Goal: Task Accomplishment & Management: Manage account settings

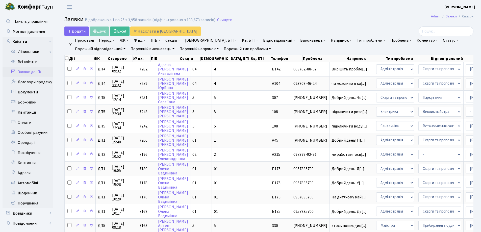
select select "25"
click at [28, 72] on link "Заявки до КК" at bounding box center [28, 72] width 51 height 10
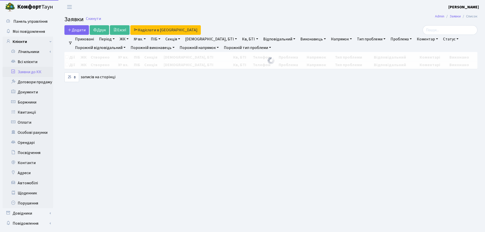
select select "25"
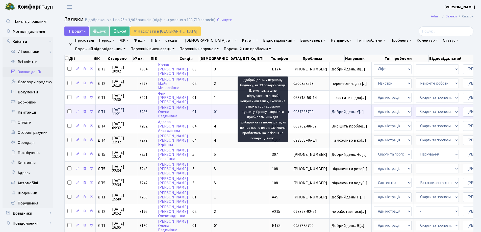
click at [332, 111] on span "Добрий день. У[...]" at bounding box center [348, 112] width 32 height 6
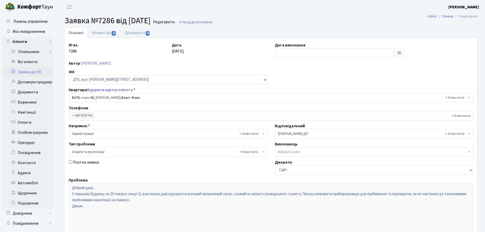
select select "30586"
select select "55"
click at [100, 33] on link "Коментарі 0" at bounding box center [104, 33] width 33 height 10
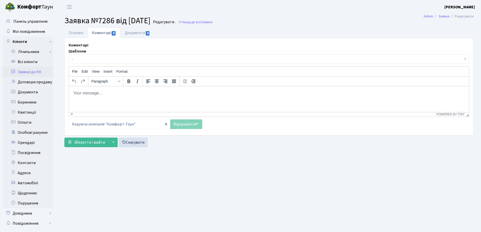
click at [77, 91] on body "Rich Text Area. Press ALT-0 for help." at bounding box center [269, 93] width 392 height 6
click at [79, 93] on body "Rich Text Area. Press ALT-0 for help." at bounding box center [269, 93] width 392 height 6
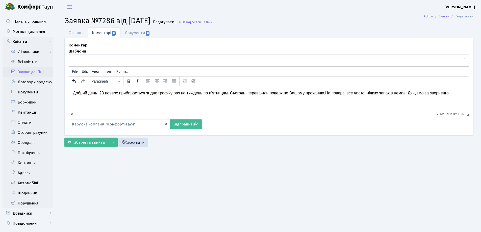
click at [325, 93] on p "Добрий день. 23 поверх прибирається згідно графіку раз на тиждень по п'ятницям.…" at bounding box center [269, 93] width 392 height 6
click at [181, 125] on link "Відправити" at bounding box center [186, 124] width 32 height 10
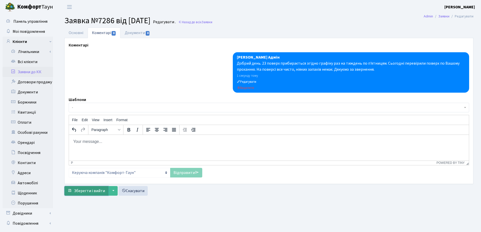
click at [85, 191] on span "Зберегти і вийти" at bounding box center [89, 191] width 31 height 6
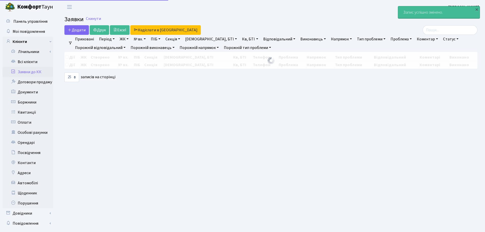
select select "25"
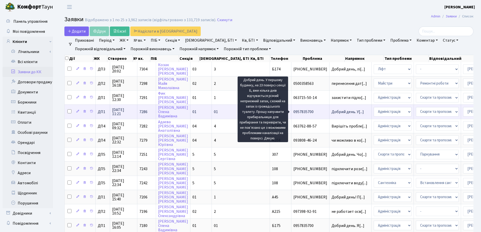
click at [332, 113] on span "Добрий день. У[...]" at bounding box center [348, 112] width 32 height 6
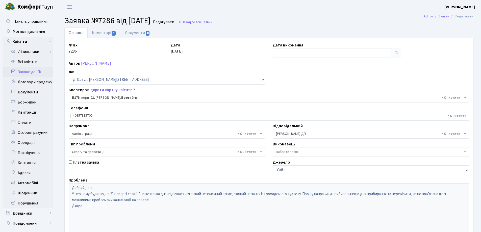
select select "30586"
select select "55"
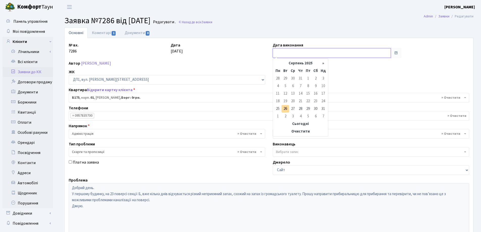
click at [288, 55] on input "text" at bounding box center [332, 53] width 118 height 10
click at [285, 110] on td "26" at bounding box center [286, 109] width 8 height 8
type input "[DATE]"
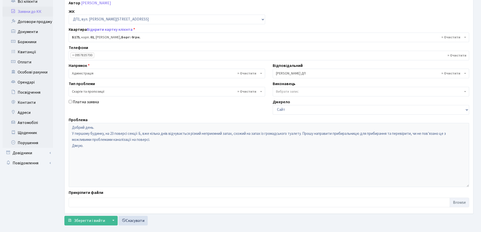
scroll to position [69, 0]
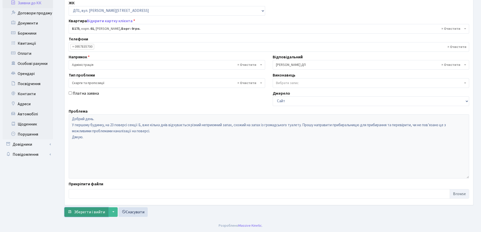
click at [91, 213] on span "Зберегти і вийти" at bounding box center [89, 212] width 31 height 6
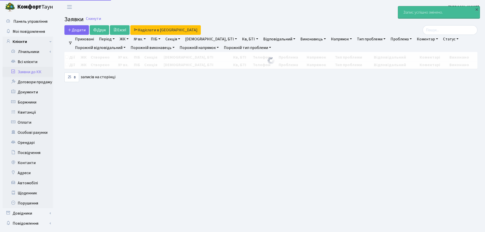
select select "25"
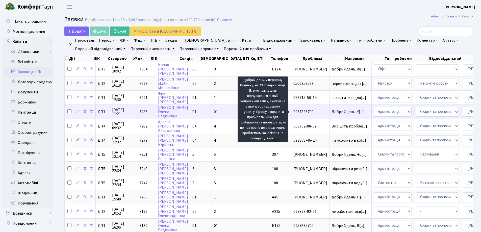
click at [332, 110] on span "Добрий день. У[...]" at bounding box center [348, 112] width 32 height 6
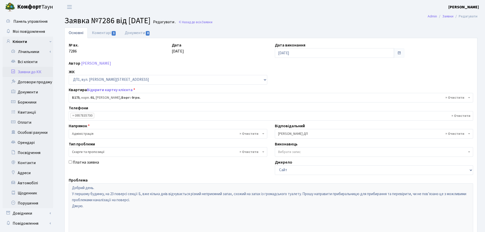
select select "30586"
select select "55"
click at [101, 34] on link "Коментарі 1" at bounding box center [104, 33] width 33 height 10
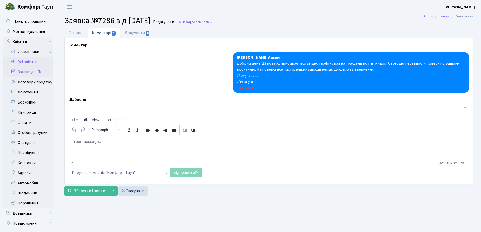
click at [34, 63] on link "Всі клієнти" at bounding box center [28, 62] width 51 height 10
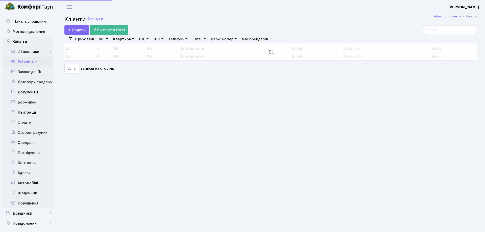
select select "25"
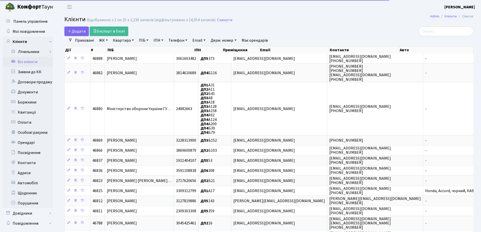
click at [34, 63] on link "Всі клієнти" at bounding box center [28, 62] width 51 height 10
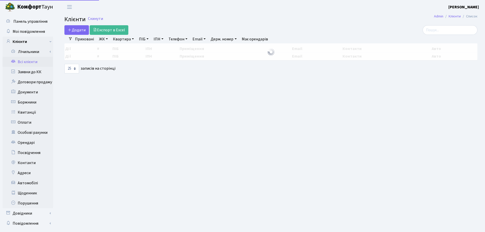
select select "25"
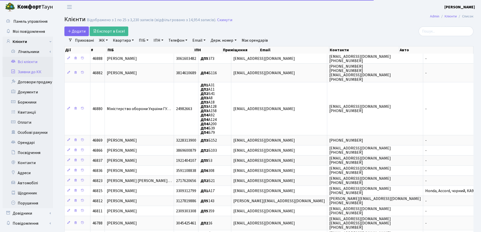
click at [31, 72] on link "Заявки до КК" at bounding box center [28, 72] width 51 height 10
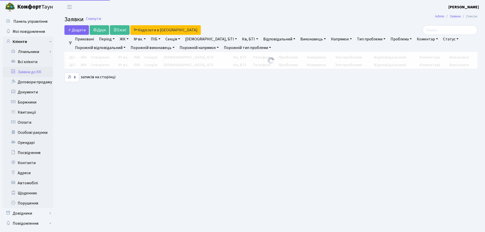
select select "25"
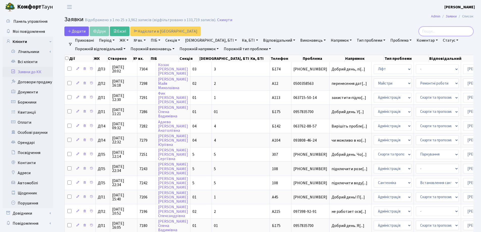
click at [435, 29] on input "search" at bounding box center [446, 32] width 55 height 10
type input "6803"
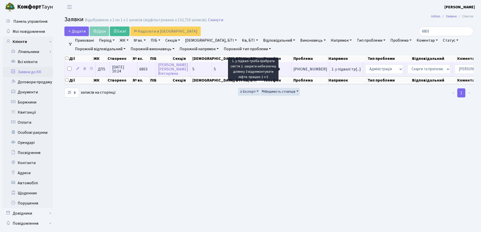
click at [332, 71] on span "1. у підвалі тр[...]" at bounding box center [346, 69] width 29 height 6
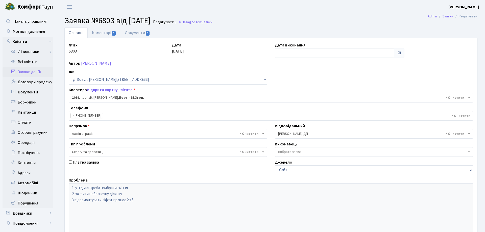
select select "46075"
select select "55"
click at [139, 33] on link "Документи 1" at bounding box center [137, 33] width 34 height 10
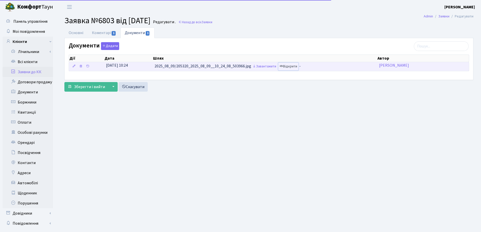
click at [289, 68] on link "Відкрити" at bounding box center [288, 67] width 20 height 8
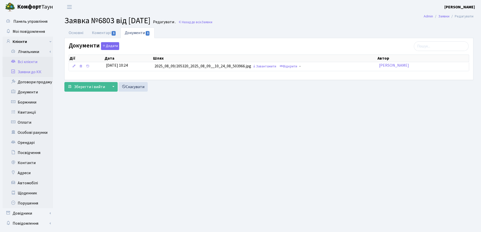
click at [19, 62] on link "Всі клієнти" at bounding box center [28, 62] width 51 height 10
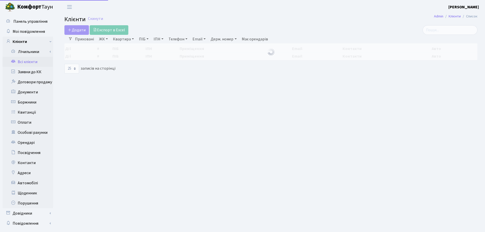
select select "25"
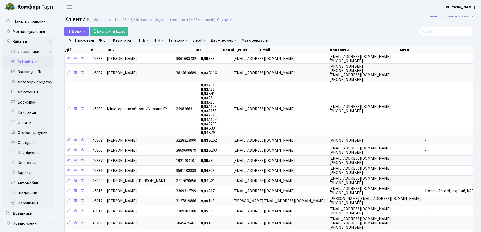
click at [22, 63] on link "Всі клієнти" at bounding box center [28, 62] width 51 height 10
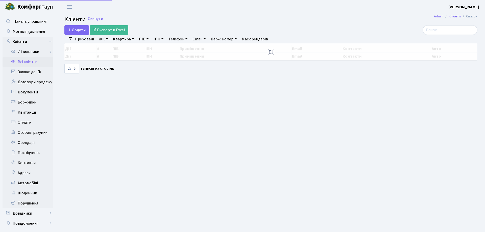
select select "25"
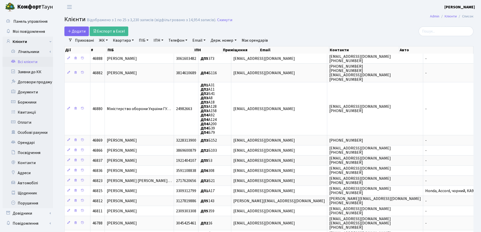
click at [33, 62] on link "Всі клієнти" at bounding box center [28, 62] width 51 height 10
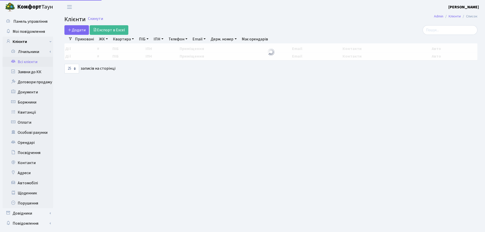
select select "25"
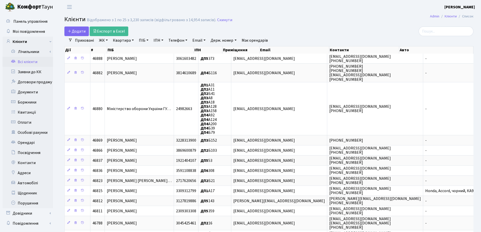
click at [27, 62] on link "Всі клієнти" at bounding box center [28, 62] width 51 height 10
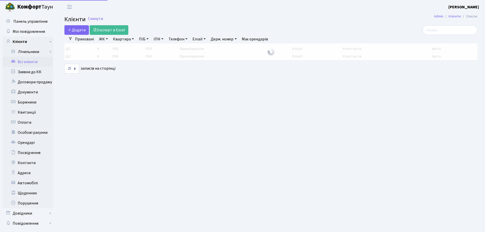
select select "25"
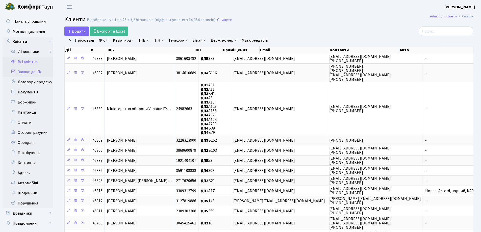
click at [19, 72] on link "Заявки до КК" at bounding box center [28, 72] width 51 height 10
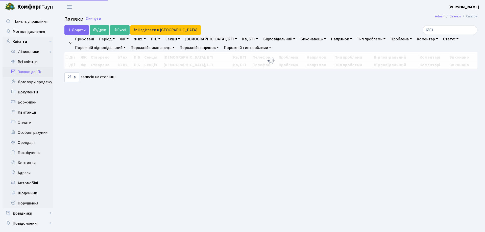
select select "25"
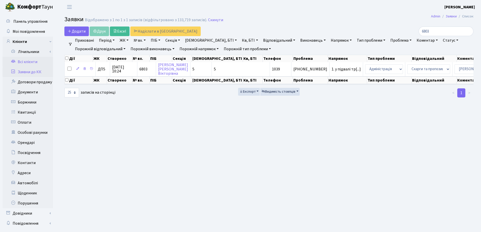
click at [28, 62] on link "Всі клієнти" at bounding box center [28, 62] width 51 height 10
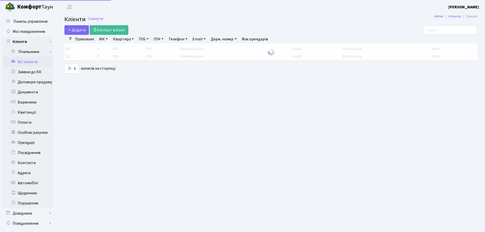
select select "25"
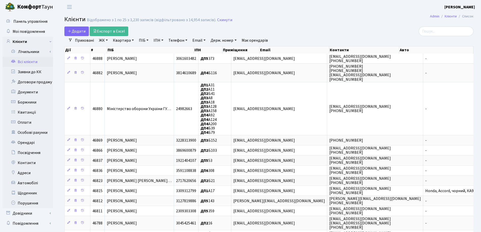
click at [25, 62] on link "Всі клієнти" at bounding box center [28, 62] width 51 height 10
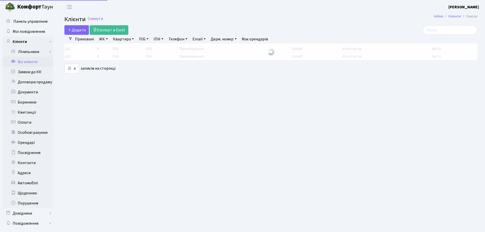
select select "25"
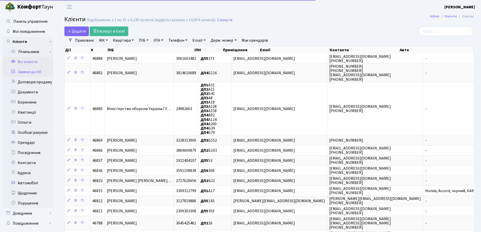
click at [28, 73] on link "Заявки до КК" at bounding box center [28, 72] width 51 height 10
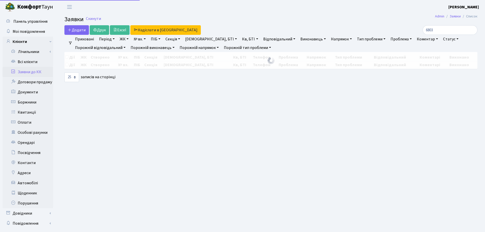
select select "25"
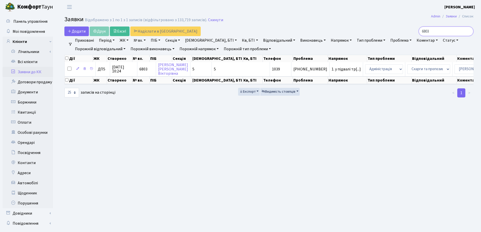
click at [442, 28] on input "6803" at bounding box center [446, 32] width 55 height 10
type input "6"
click at [257, 19] on h2 "Заявки Відображено з 1 по 1 з 1 записів (відфільтровано з 133,719 записів). Ски…" at bounding box center [268, 20] width 409 height 9
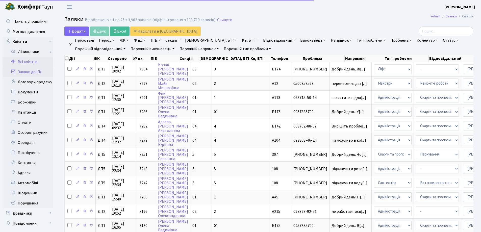
click at [26, 62] on link "Всі клієнти" at bounding box center [28, 62] width 51 height 10
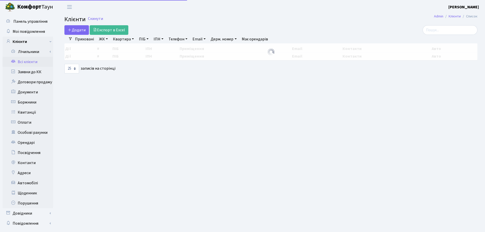
select select "25"
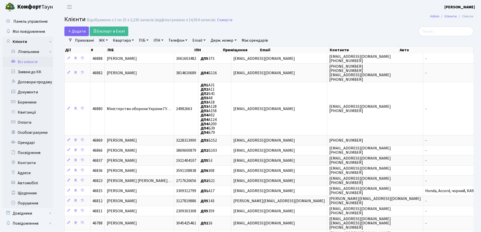
click at [23, 63] on link "Всі клієнти" at bounding box center [28, 62] width 51 height 10
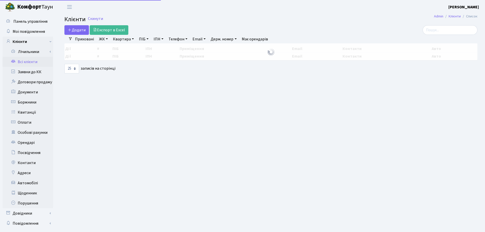
select select "25"
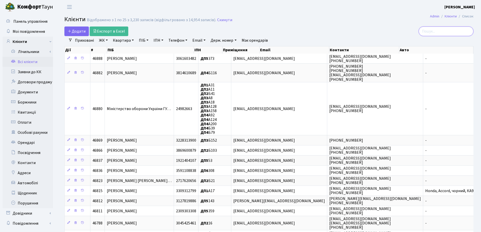
click at [442, 33] on input "search" at bounding box center [446, 32] width 55 height 10
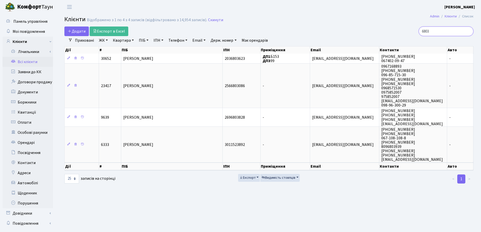
type input "6803"
click at [22, 62] on link "Всі клієнти" at bounding box center [28, 62] width 51 height 10
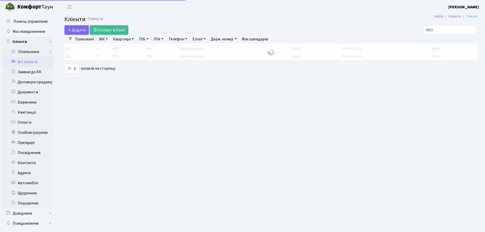
select select "25"
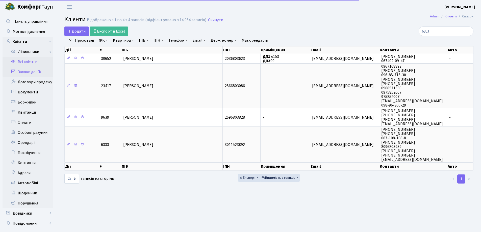
click at [25, 73] on link "Заявки до КК" at bounding box center [28, 72] width 51 height 10
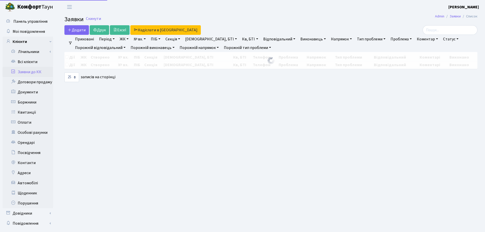
select select "25"
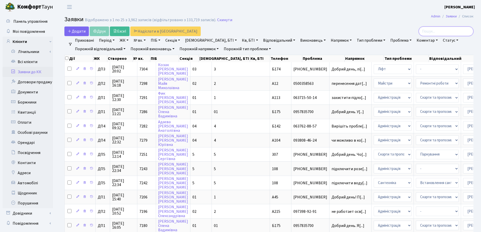
click at [433, 31] on input "search" at bounding box center [446, 32] width 55 height 10
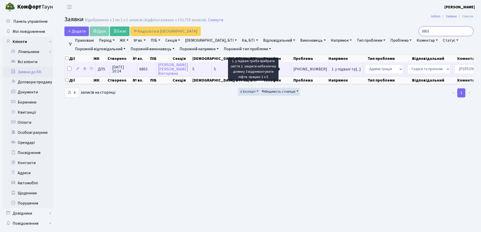
type input "6803"
click at [332, 68] on span "1. у підвалі тр[...]" at bounding box center [346, 69] width 29 height 6
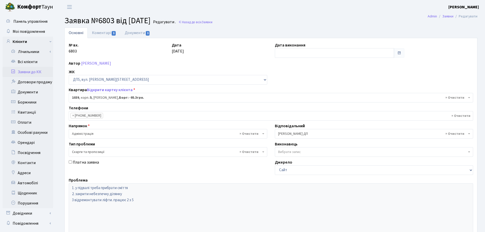
select select "46075"
select select "55"
click at [139, 34] on link "Документи 1" at bounding box center [137, 33] width 34 height 10
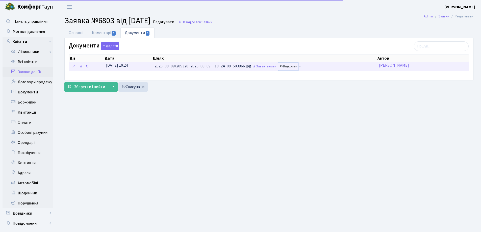
click at [289, 66] on link "Відкрити" at bounding box center [288, 67] width 20 height 8
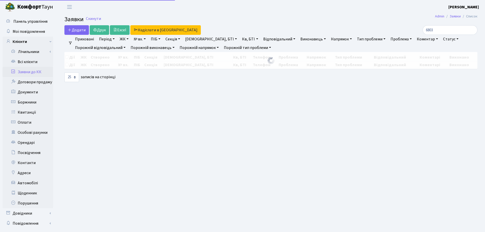
select select "25"
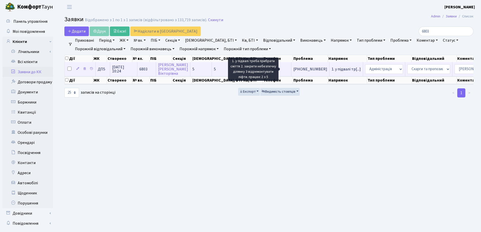
click at [332, 69] on span "1. у підвалі тр[...]" at bounding box center [346, 69] width 29 height 6
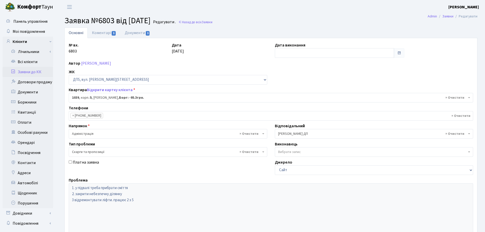
select select "46075"
select select "55"
click at [145, 34] on link "Документи 1" at bounding box center [137, 33] width 34 height 10
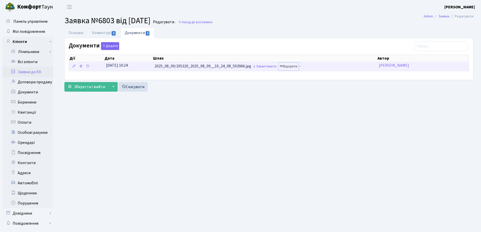
click at [291, 67] on link "Відкрити" at bounding box center [288, 67] width 20 height 8
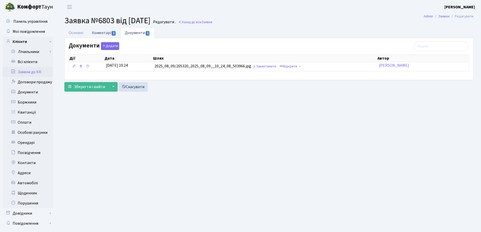
click at [100, 33] on link "Коментарі 1" at bounding box center [104, 33] width 33 height 10
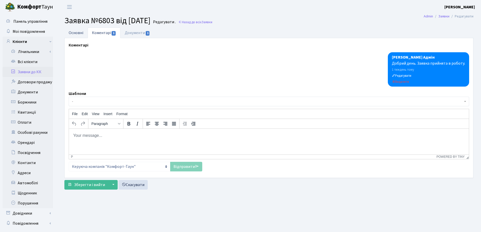
click at [76, 34] on link "Основні" at bounding box center [75, 33] width 23 height 10
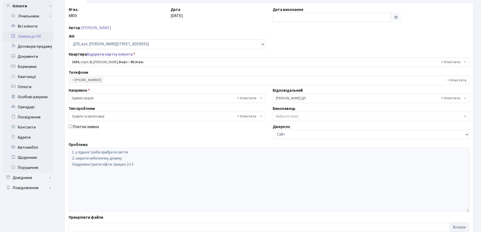
scroll to position [25, 0]
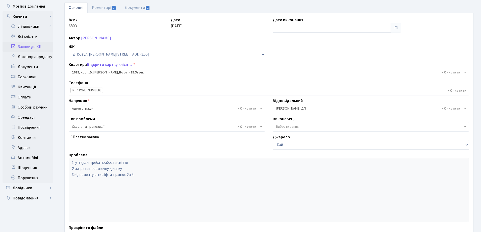
click at [26, 48] on link "Заявки до КК" at bounding box center [28, 47] width 51 height 10
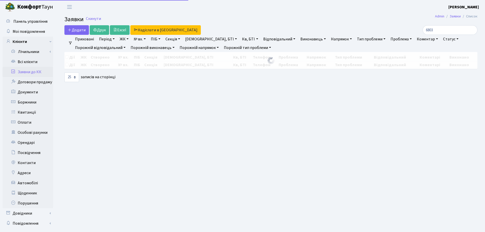
select select "25"
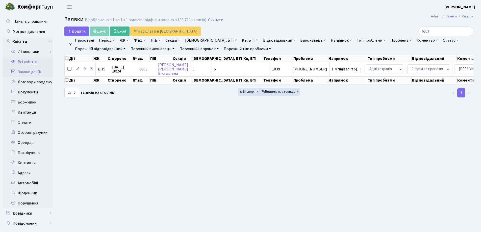
click at [24, 60] on link "Всі клієнти" at bounding box center [28, 62] width 51 height 10
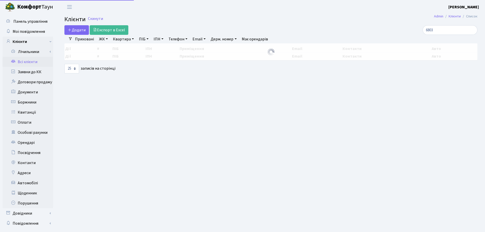
select select "25"
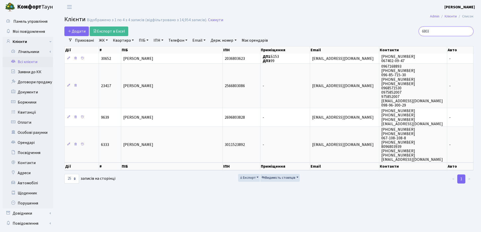
click at [438, 32] on input "6803" at bounding box center [446, 32] width 55 height 10
click at [469, 32] on input "6803" at bounding box center [446, 32] width 55 height 10
click at [469, 31] on input "6803" at bounding box center [446, 32] width 55 height 10
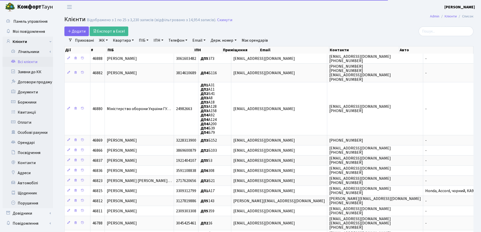
click at [24, 63] on link "Всі клієнти" at bounding box center [28, 62] width 51 height 10
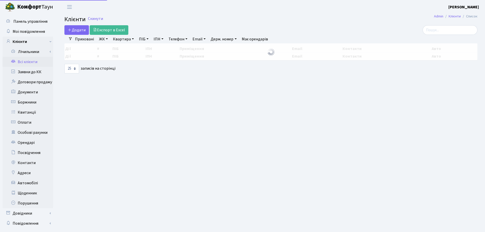
select select "25"
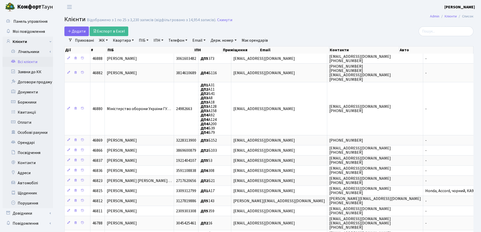
click at [261, 22] on h2 "Клієнти Відображено з 1 по 25 з 3,230 записів (відфільтровано з 14,954 записів)…" at bounding box center [268, 20] width 409 height 9
